Goal: Task Accomplishment & Management: Use online tool/utility

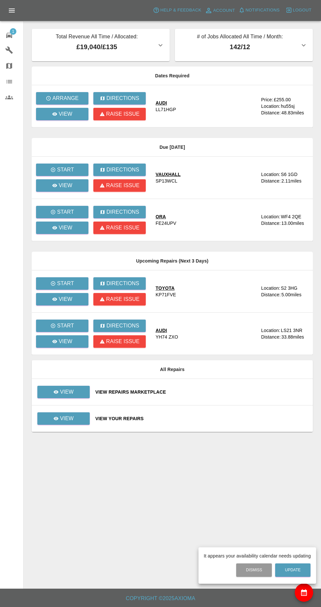
click at [56, 121] on div at bounding box center [160, 303] width 321 height 607
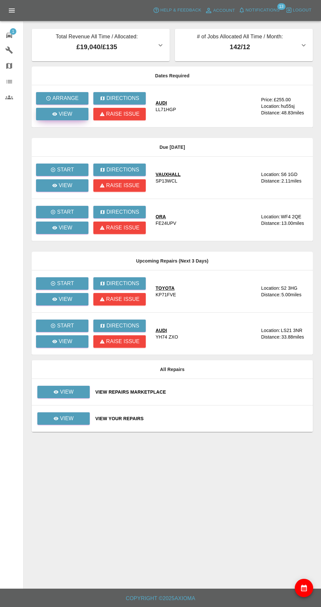
click at [55, 114] on icon at bounding box center [54, 113] width 5 height 3
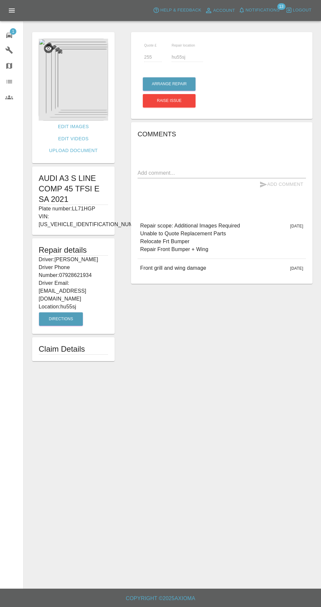
click at [56, 84] on img at bounding box center [74, 80] width 70 height 82
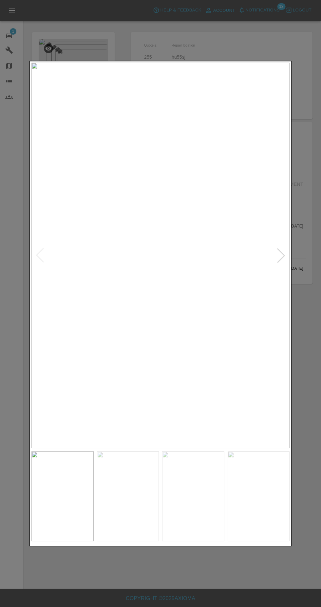
click at [118, 502] on img at bounding box center [128, 497] width 62 height 90
click at [184, 495] on img at bounding box center [193, 497] width 62 height 90
click at [238, 487] on img at bounding box center [259, 497] width 62 height 90
click at [54, 494] on img at bounding box center [62, 497] width 62 height 90
click at [126, 498] on img at bounding box center [128, 497] width 62 height 90
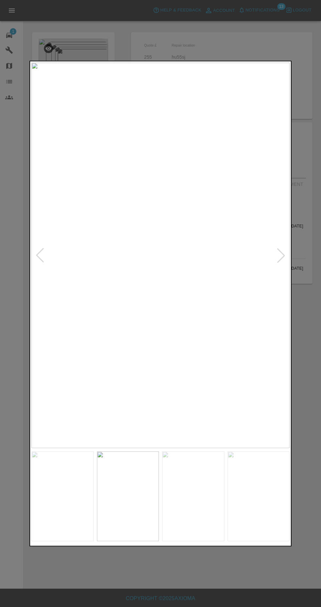
click at [199, 497] on img at bounding box center [193, 497] width 62 height 90
click at [243, 498] on img at bounding box center [259, 497] width 62 height 90
click at [111, 494] on img at bounding box center [128, 497] width 62 height 90
click at [303, 431] on div at bounding box center [160, 303] width 321 height 607
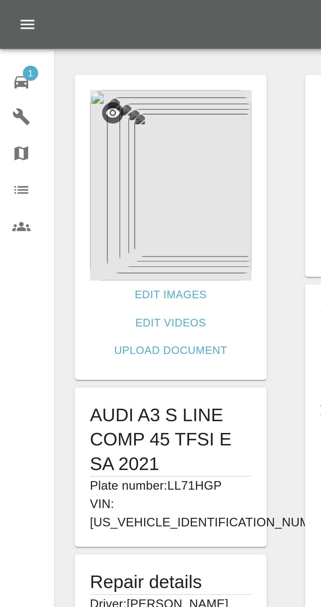
click at [91, 97] on img at bounding box center [74, 80] width 70 height 82
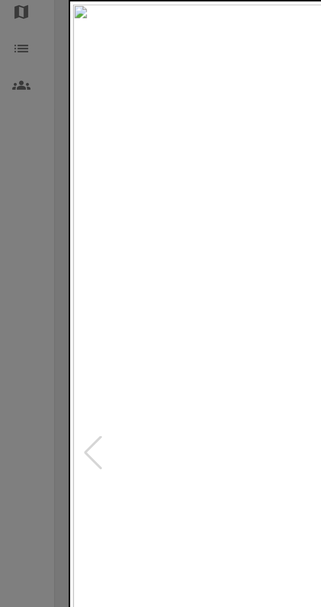
click at [64, 238] on img at bounding box center [160, 256] width 258 height 386
click at [8, 224] on div at bounding box center [160, 303] width 321 height 607
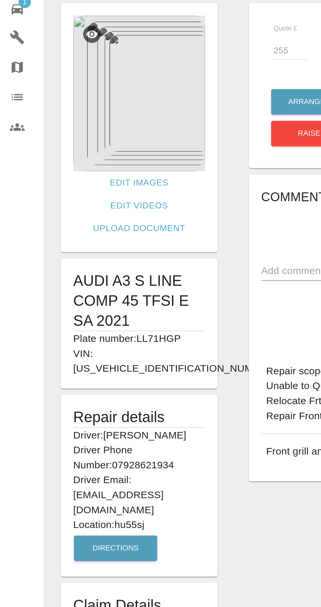
click at [93, 90] on img at bounding box center [74, 80] width 70 height 82
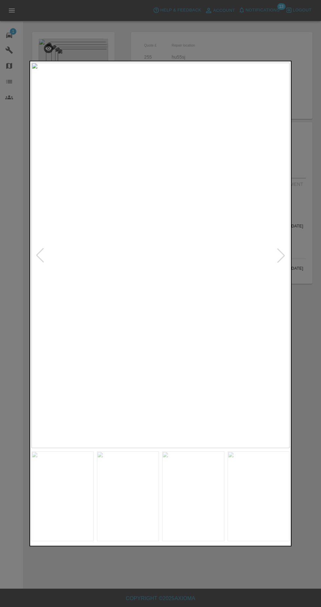
click at [254, 541] on img at bounding box center [259, 497] width 62 height 90
click at [185, 541] on img at bounding box center [193, 497] width 62 height 90
click at [97, 541] on img at bounding box center [128, 497] width 62 height 90
click at [218, 48] on div at bounding box center [160, 303] width 321 height 607
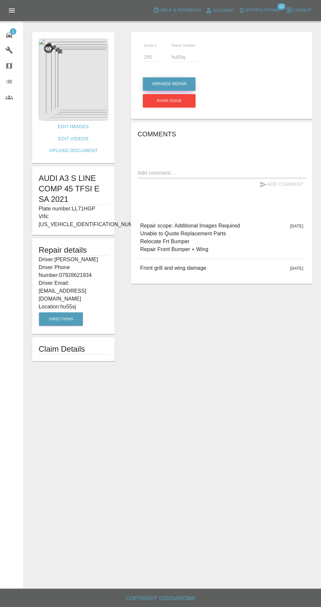
click at [180, 84] on button "Arrange Repair" at bounding box center [169, 83] width 53 height 13
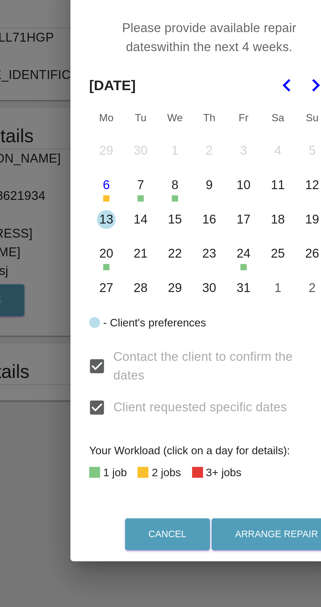
click at [115, 303] on button "20" at bounding box center [118, 300] width 14 height 14
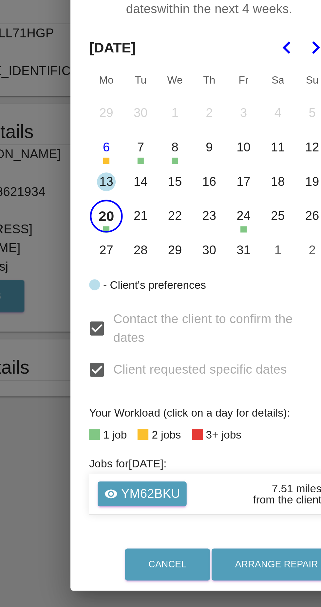
click at [117, 272] on button "13" at bounding box center [118, 271] width 14 height 14
click at [119, 273] on button "13" at bounding box center [118, 271] width 14 height 14
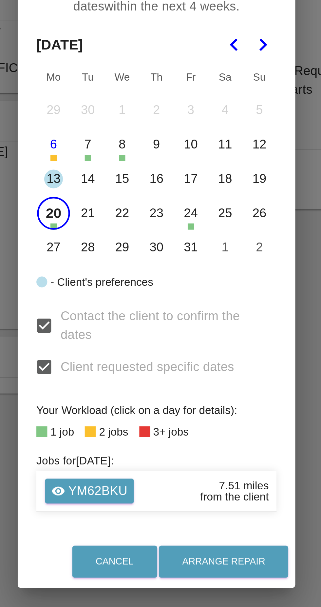
click at [132, 286] on button "21" at bounding box center [132, 286] width 14 height 14
click at [161, 285] on button "23" at bounding box center [161, 286] width 14 height 14
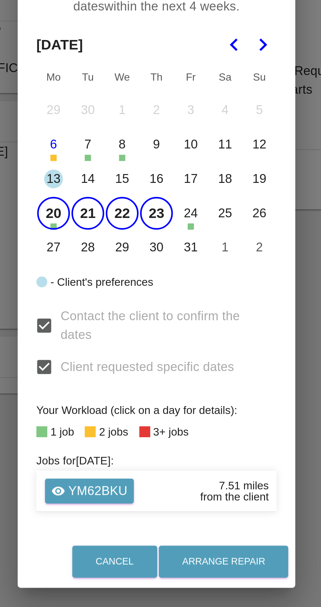
click at [119, 301] on button "27" at bounding box center [118, 300] width 14 height 14
click at [207, 217] on icon "Go to the Next Month" at bounding box center [205, 215] width 8 height 8
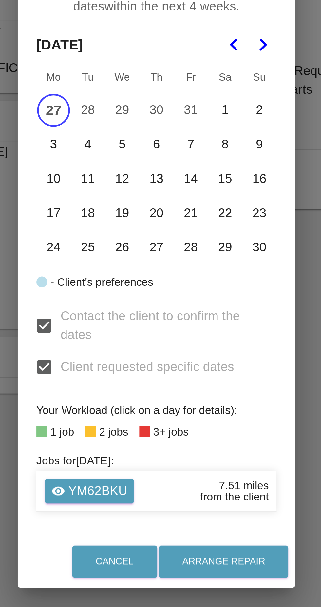
click at [119, 243] on button "27" at bounding box center [118, 242] width 14 height 14
click at [117, 246] on button "27" at bounding box center [118, 242] width 14 height 14
click at [135, 243] on button "28" at bounding box center [132, 242] width 14 height 14
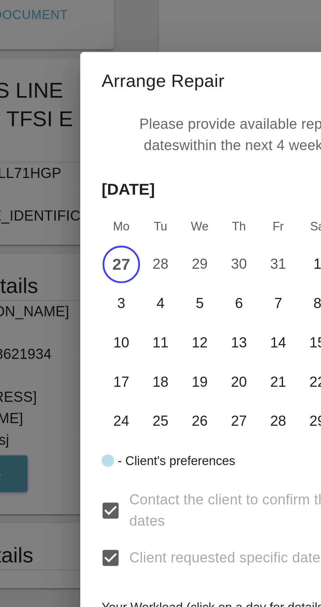
click at [146, 257] on button "5" at bounding box center [146, 257] width 14 height 14
click at [115, 257] on button "3" at bounding box center [118, 257] width 14 height 14
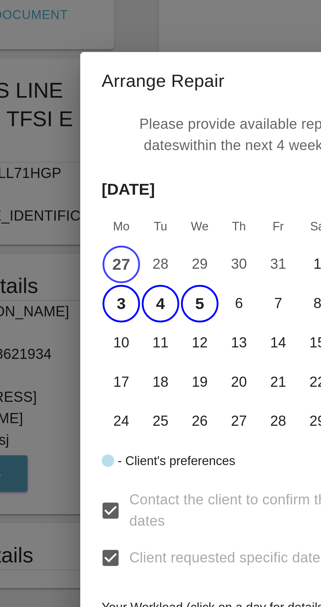
click at [163, 256] on button "6" at bounding box center [161, 257] width 14 height 14
click at [174, 257] on button "7" at bounding box center [175, 257] width 14 height 14
click at [121, 273] on button "10" at bounding box center [118, 271] width 14 height 14
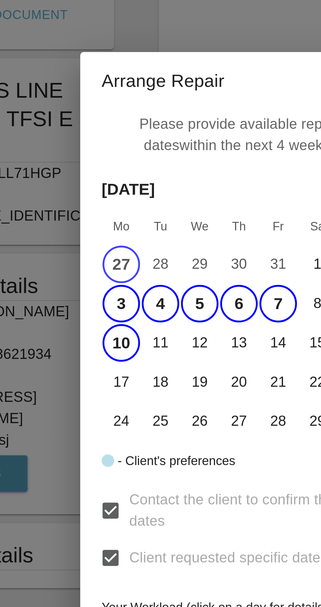
click at [134, 272] on button "11" at bounding box center [132, 271] width 14 height 14
click at [150, 272] on button "12" at bounding box center [146, 271] width 14 height 14
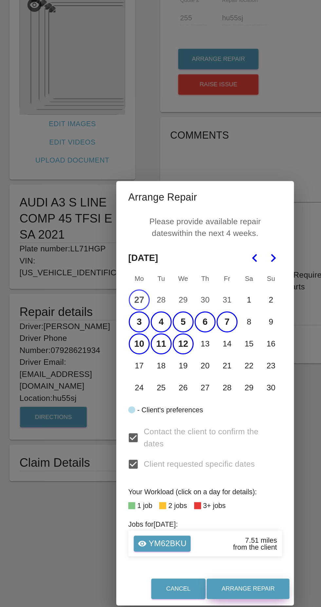
click at [201, 430] on button "Arrange Repair" at bounding box center [189, 431] width 54 height 13
